Goal: Information Seeking & Learning: Learn about a topic

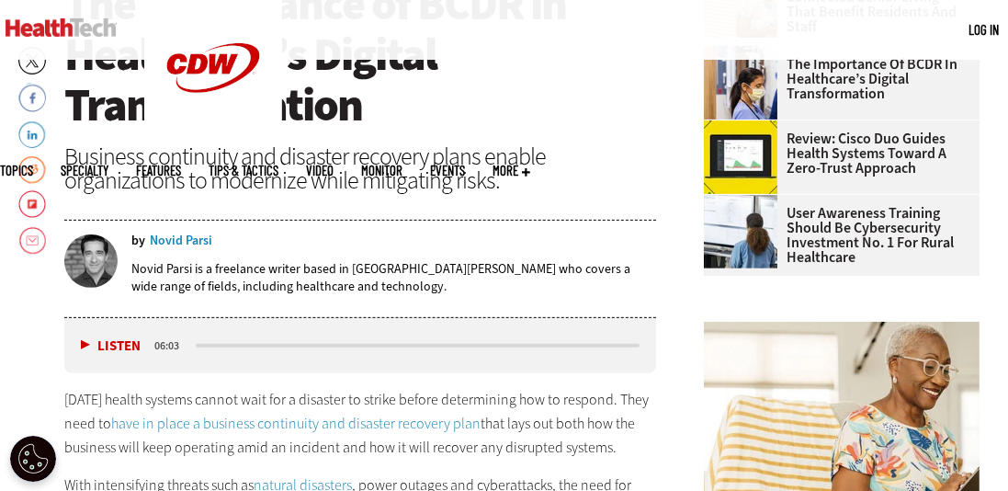
scroll to position [640, 0]
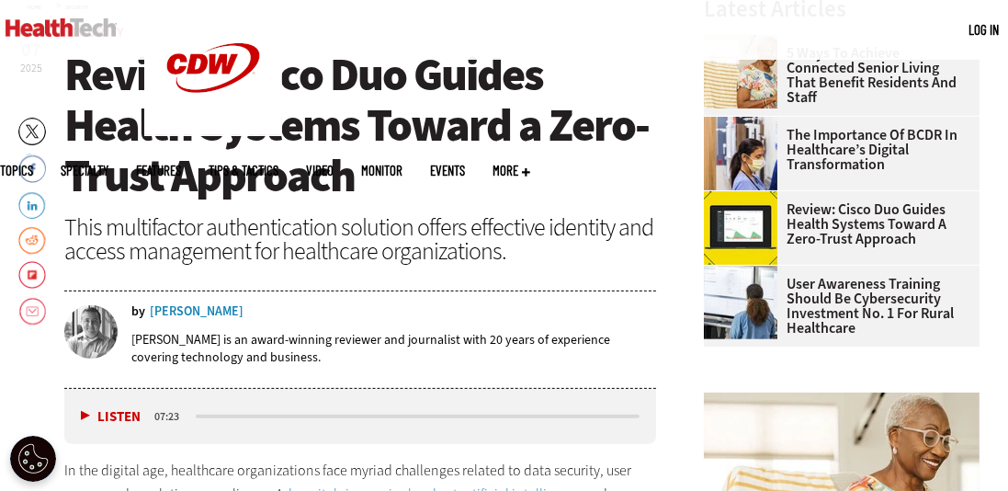
scroll to position [560, 0]
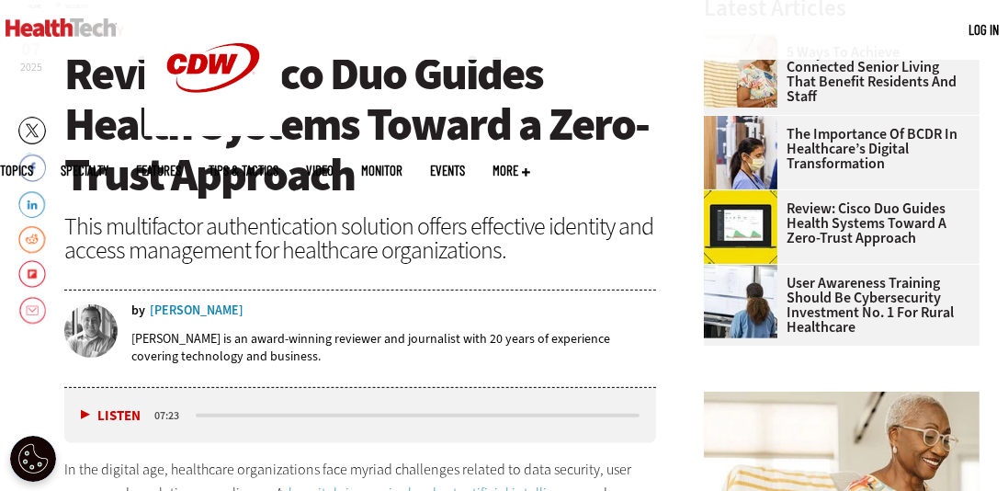
click at [83, 412] on button "Listen" at bounding box center [111, 416] width 60 height 14
click at [226, 273] on header "Aug 07 2025 Twitter Facebook LinkedIn Reddit Flipboard Email Security Review: C…" at bounding box center [360, 206] width 592 height 363
